Goal: Contribute content

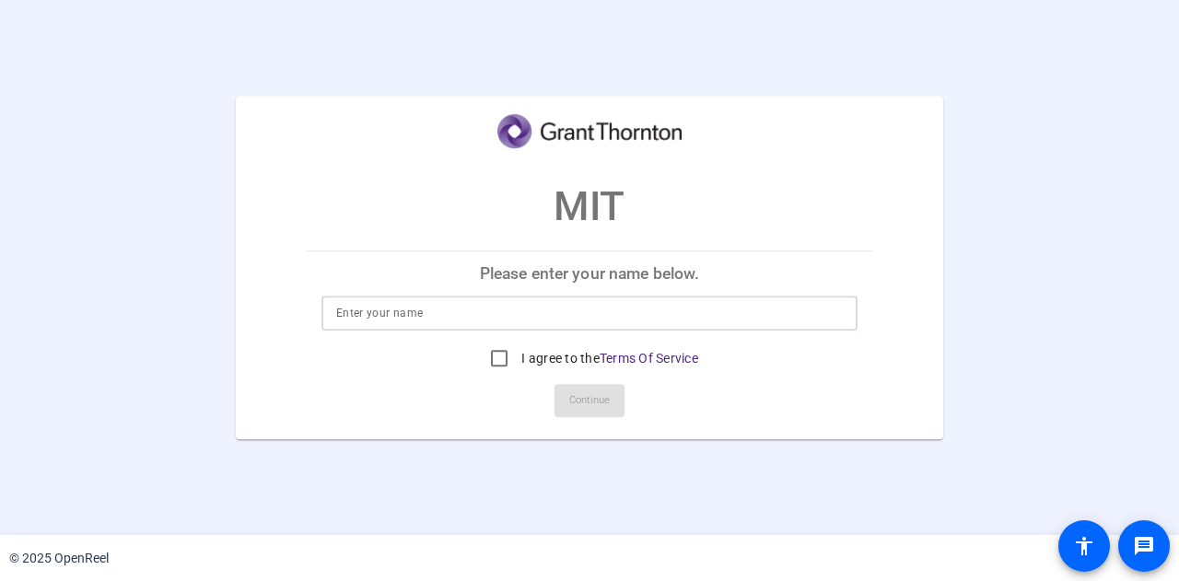
click at [418, 316] on input at bounding box center [589, 313] width 507 height 22
type input "[PERSON_NAME]"
click at [496, 360] on input "I agree to the Terms Of Service" at bounding box center [499, 358] width 37 height 37
checkbox input "true"
click at [563, 393] on span at bounding box center [590, 401] width 70 height 44
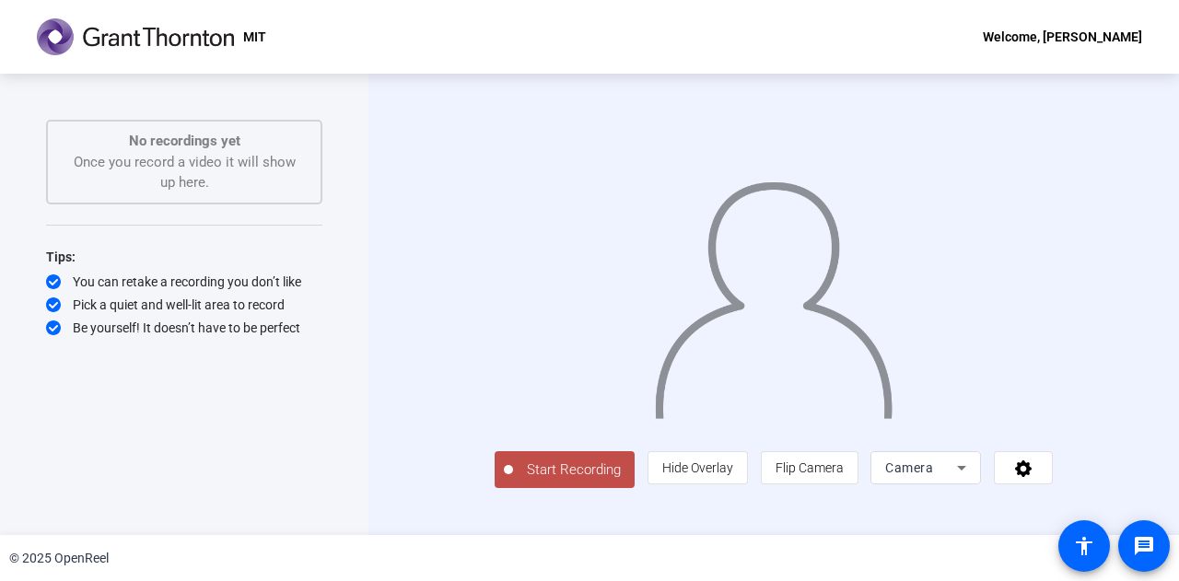
click at [966, 471] on icon at bounding box center [961, 468] width 9 height 5
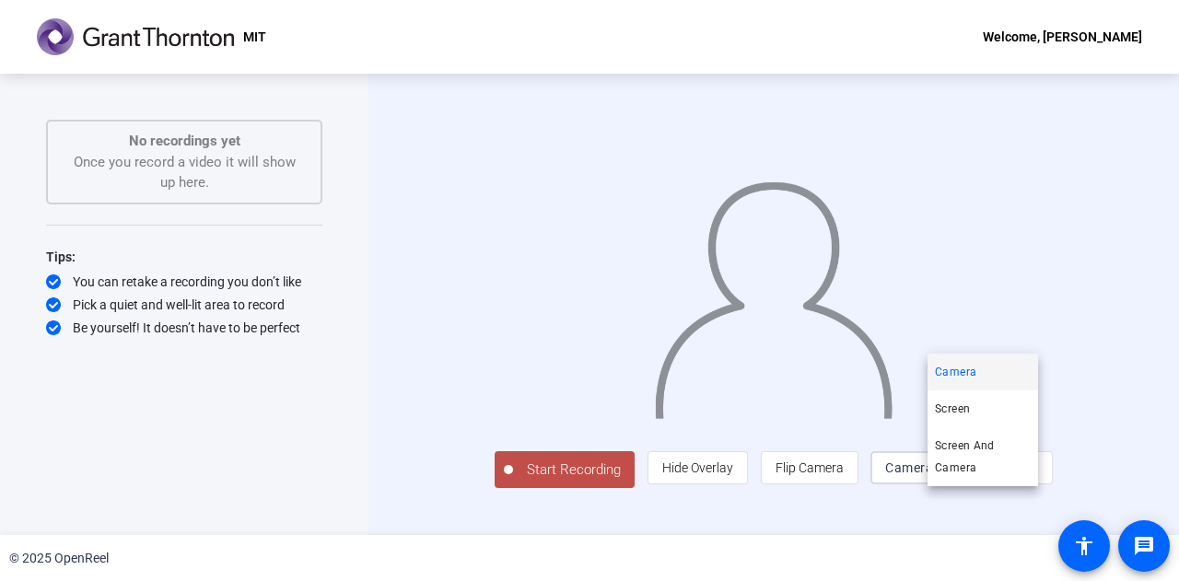
click at [1123, 247] on div at bounding box center [589, 290] width 1179 height 581
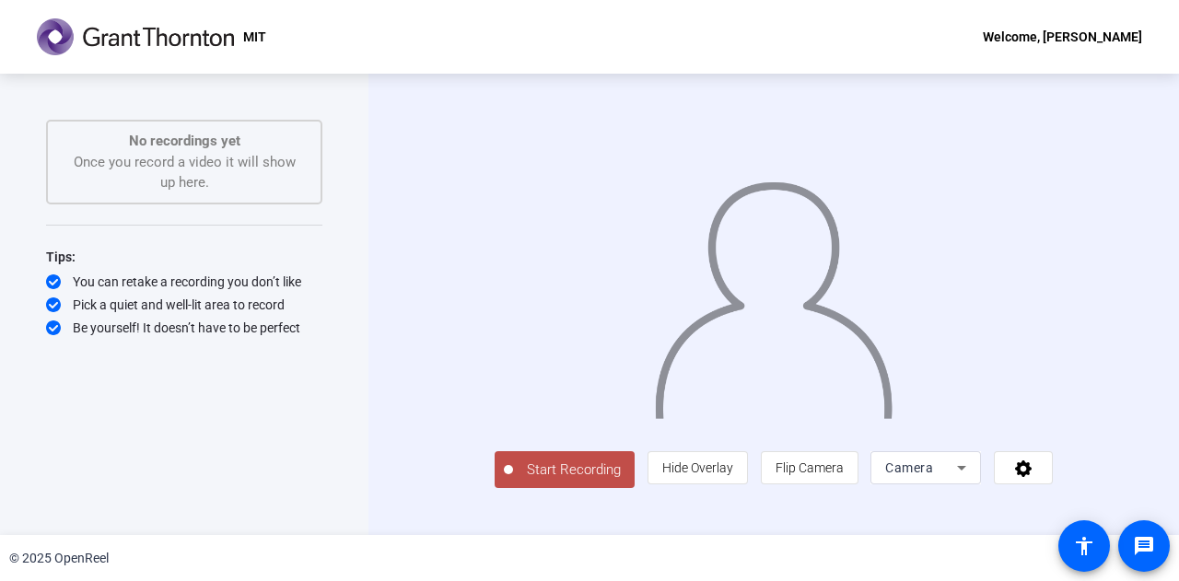
click at [513, 481] on span "Start Recording" at bounding box center [574, 470] width 122 height 21
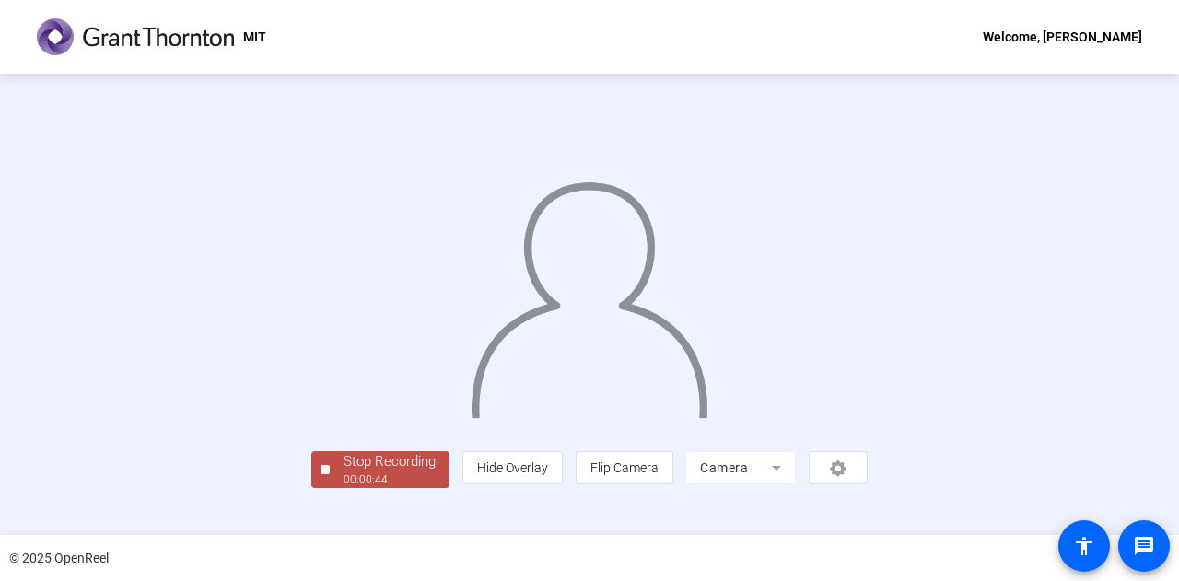
click at [868, 354] on div at bounding box center [589, 277] width 556 height 313
click at [344, 488] on div "00:00:47" at bounding box center [390, 480] width 92 height 17
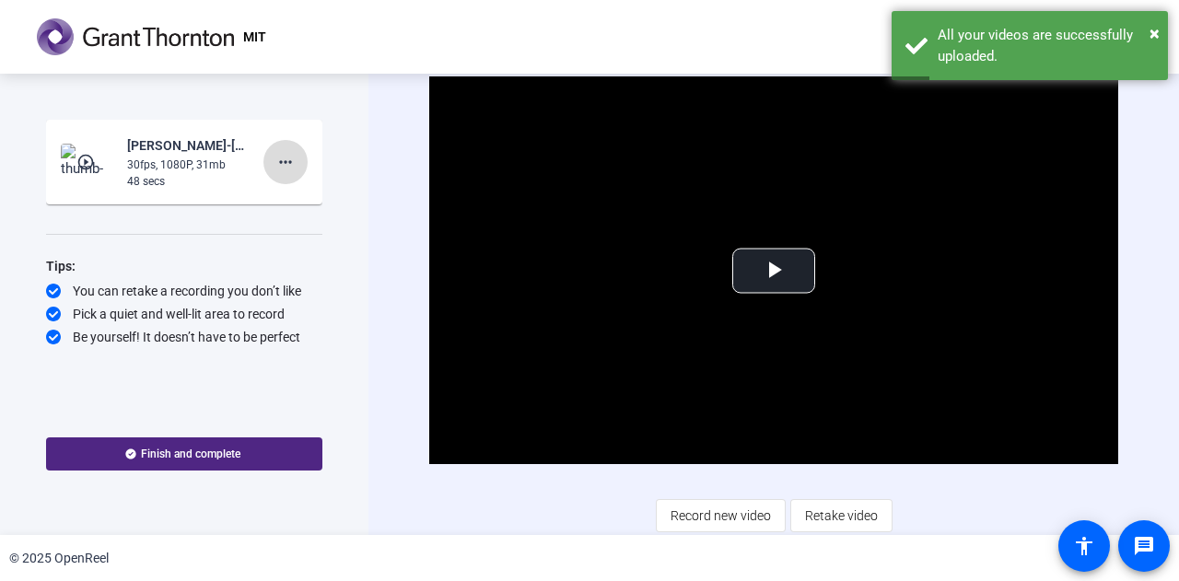
click at [293, 161] on mat-icon "more_horiz" at bounding box center [285, 162] width 22 height 22
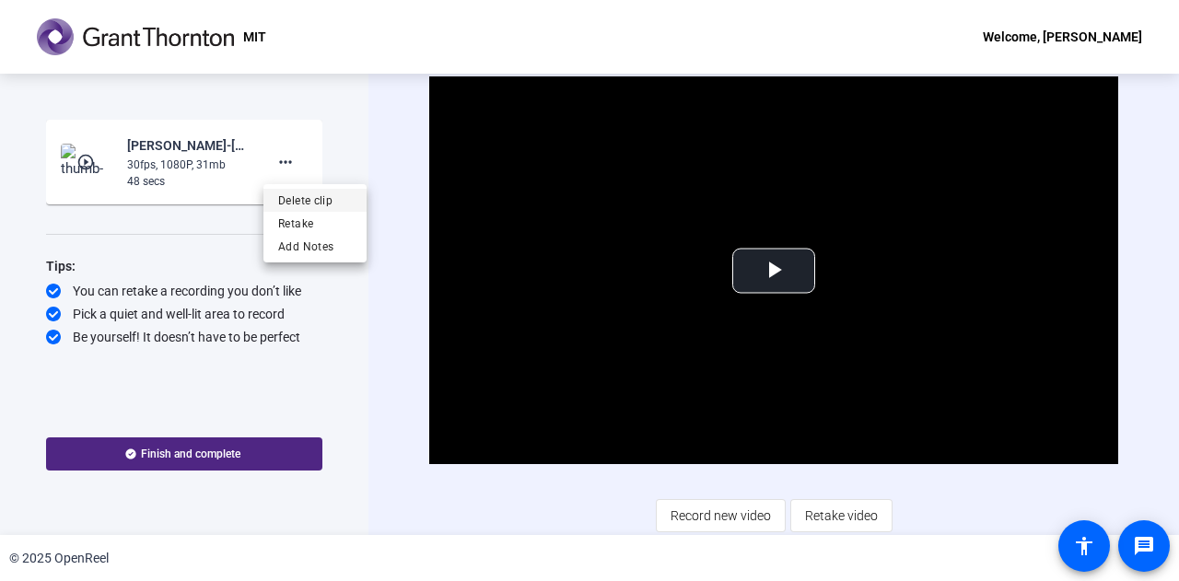
click at [312, 204] on span "Delete clip" at bounding box center [315, 201] width 74 height 22
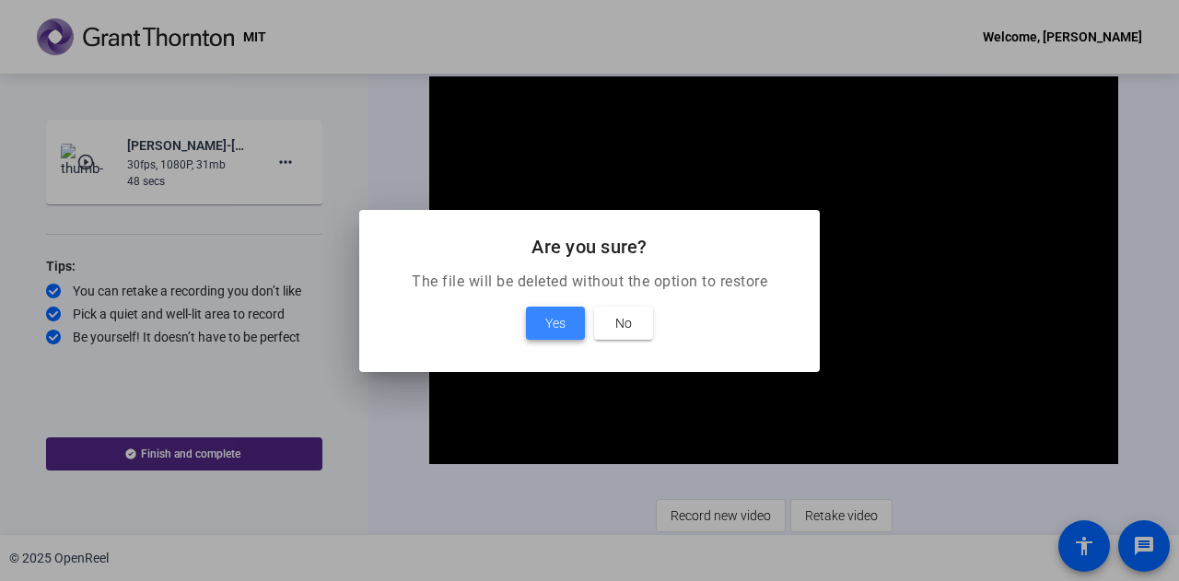
click at [548, 327] on span "Yes" at bounding box center [555, 323] width 20 height 22
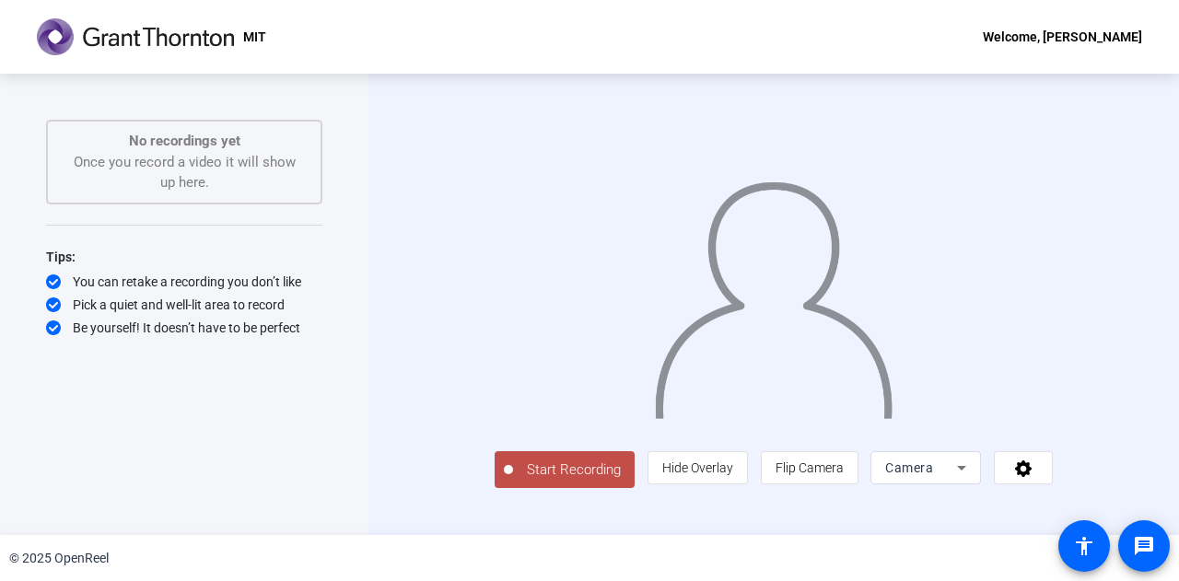
click at [513, 481] on span "Start Recording" at bounding box center [574, 470] width 122 height 21
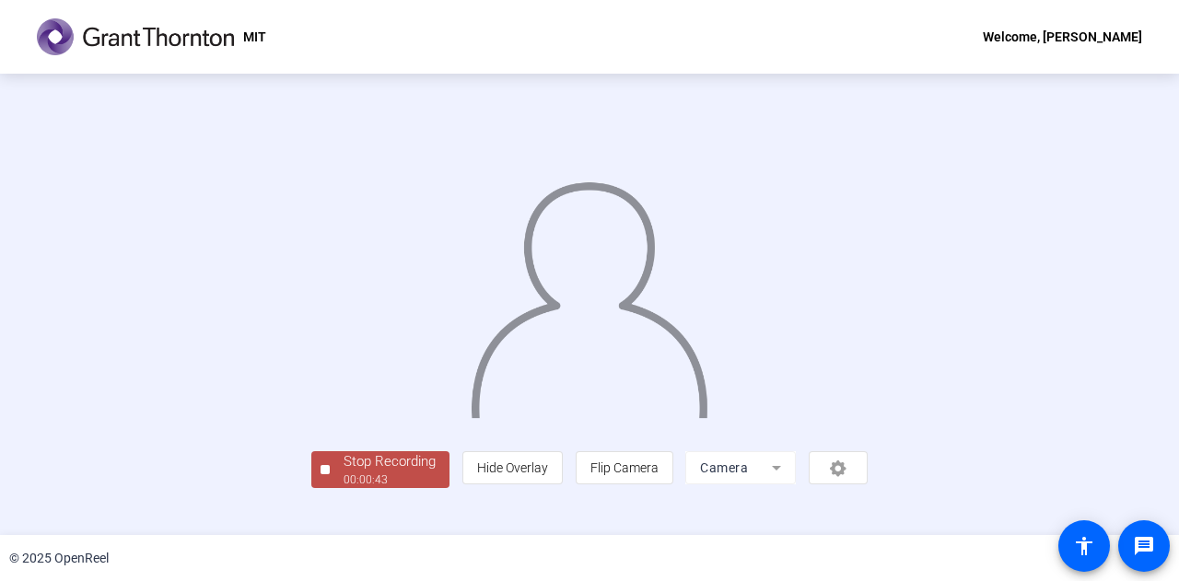
scroll to position [92, 0]
click at [344, 488] on div "00:00:45" at bounding box center [390, 480] width 92 height 17
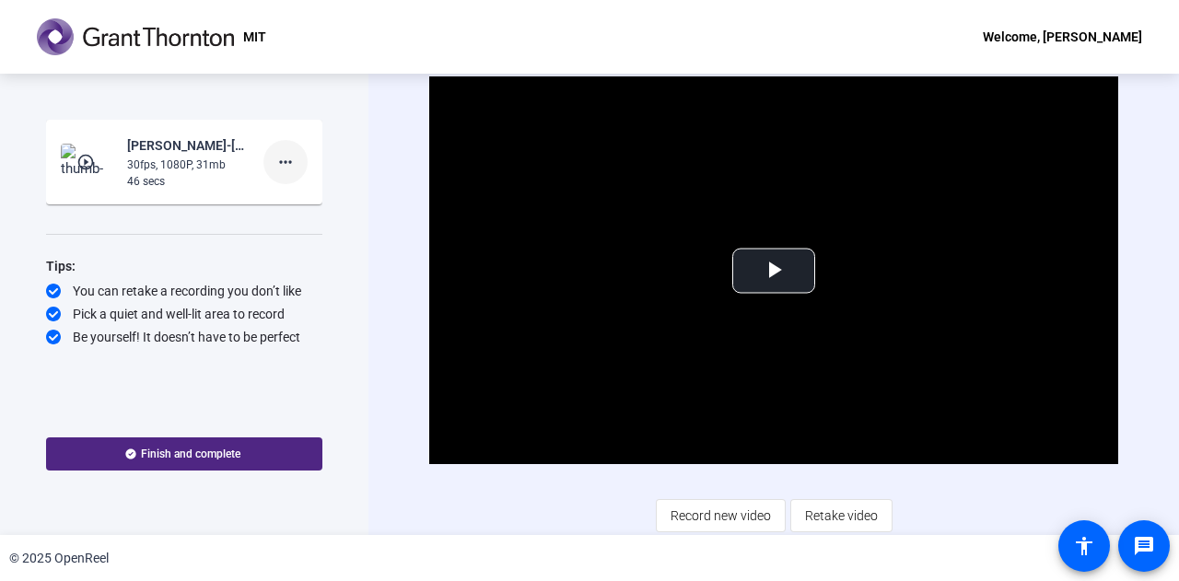
click at [287, 154] on mat-icon "more_horiz" at bounding box center [285, 162] width 22 height 22
click at [320, 204] on span "Delete clip" at bounding box center [315, 201] width 74 height 22
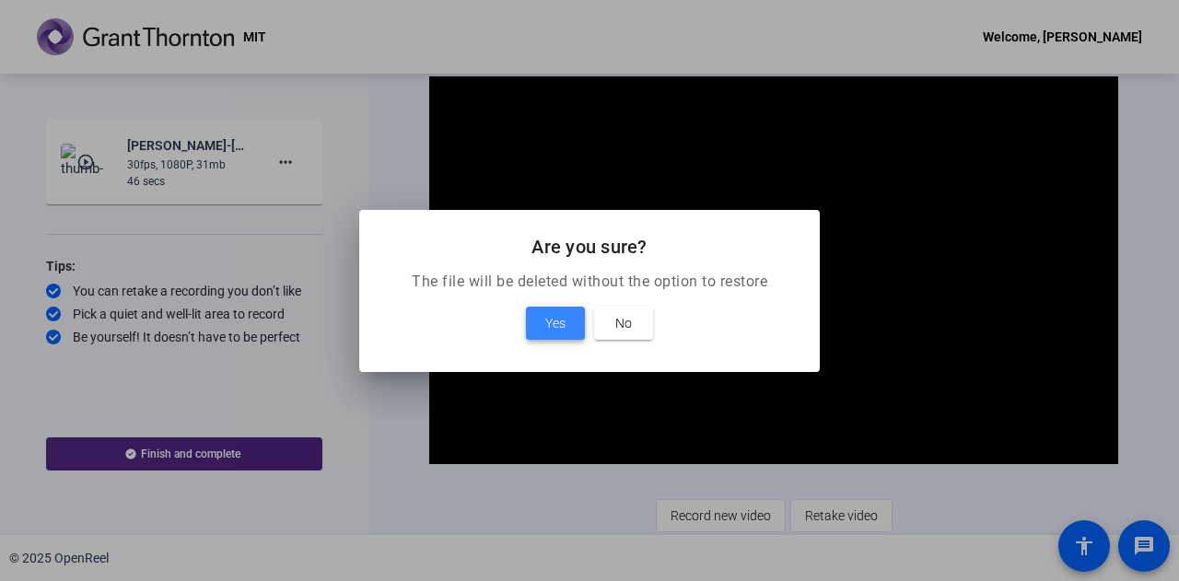
click at [552, 317] on span "Yes" at bounding box center [555, 323] width 20 height 22
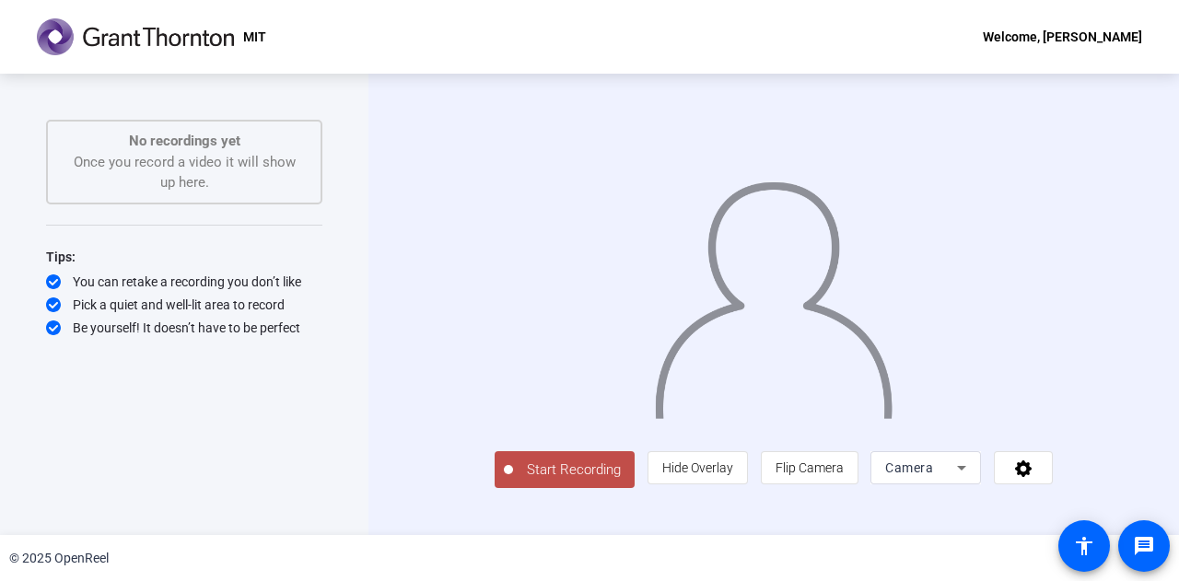
click at [513, 481] on span "Start Recording" at bounding box center [574, 470] width 122 height 21
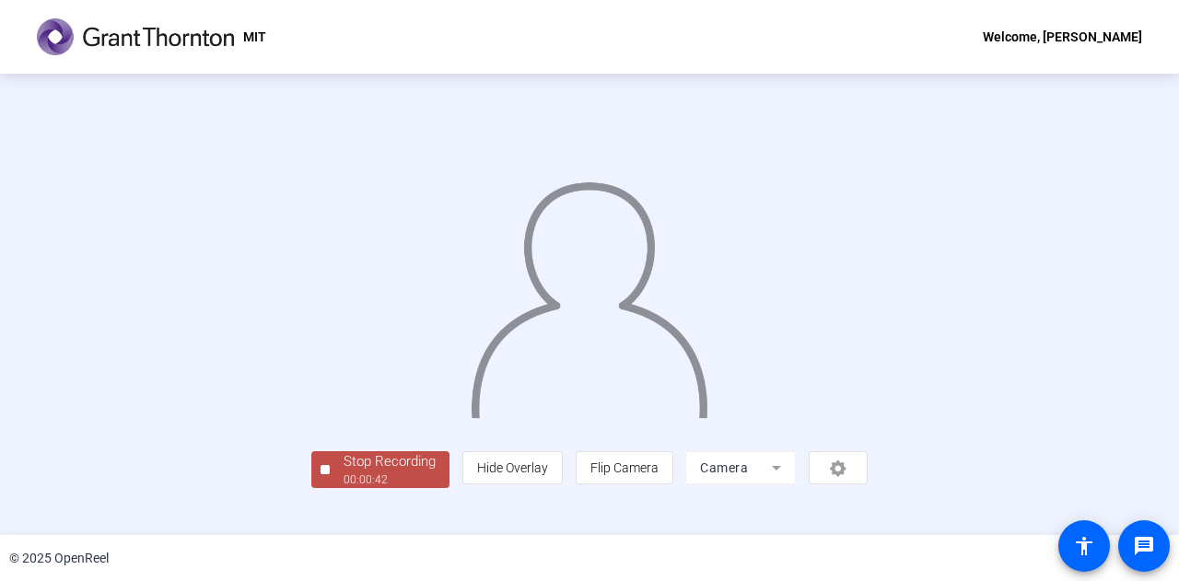
scroll to position [92, 0]
click at [344, 473] on div "Stop Recording" at bounding box center [390, 461] width 92 height 21
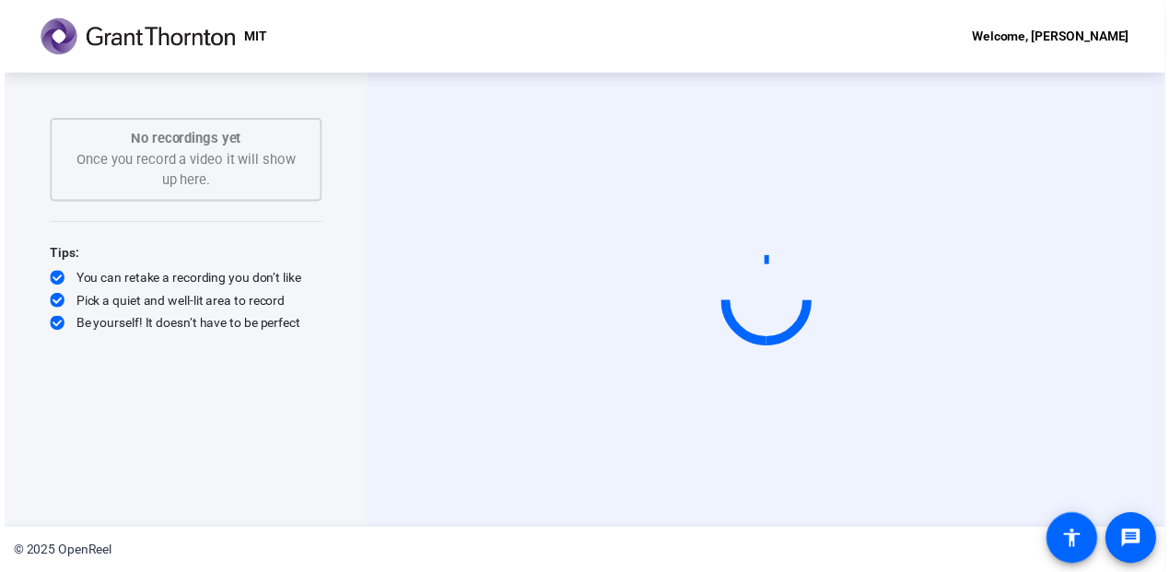
scroll to position [0, 0]
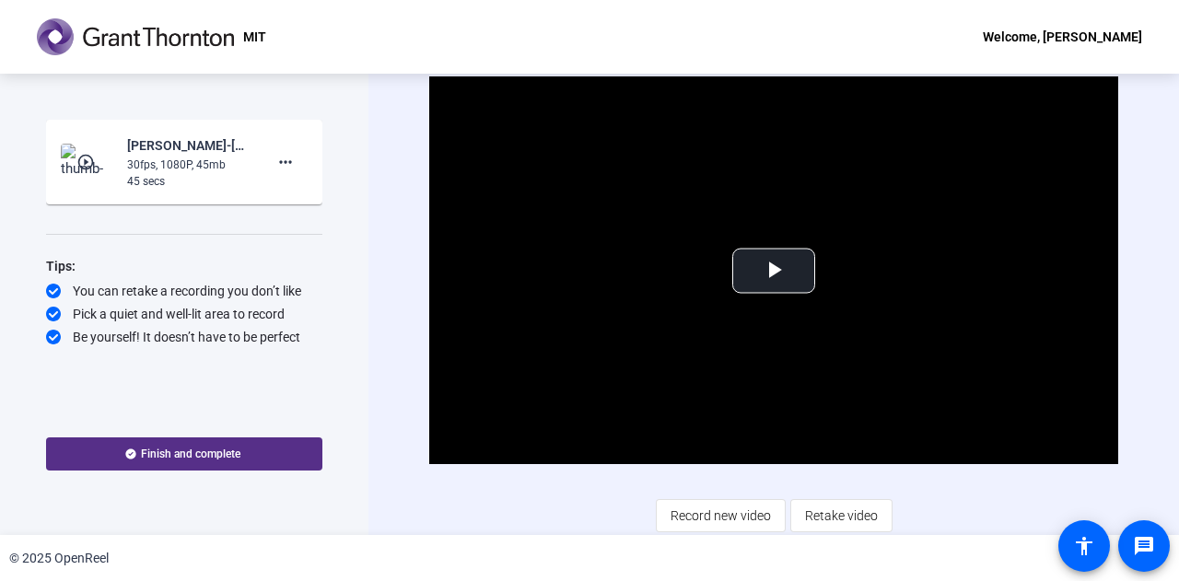
click at [199, 458] on span "Finish and complete" at bounding box center [190, 454] width 99 height 15
